Goal: Information Seeking & Learning: Learn about a topic

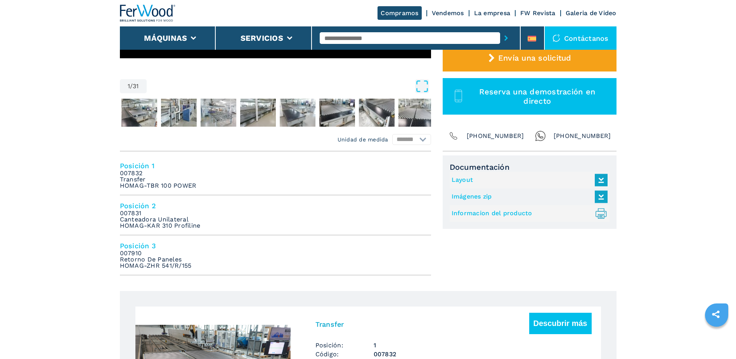
scroll to position [194, 0]
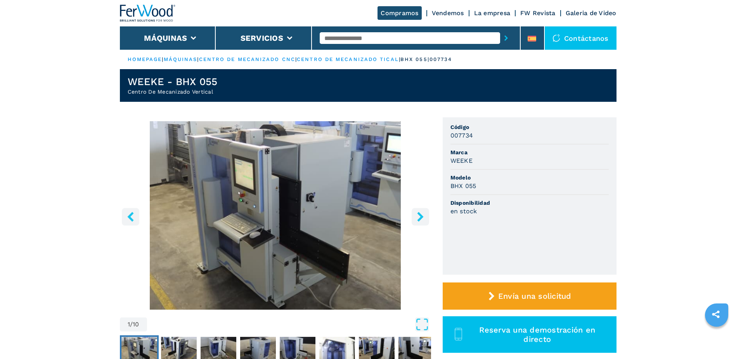
click at [418, 216] on icon "right-button" at bounding box center [421, 216] width 10 height 10
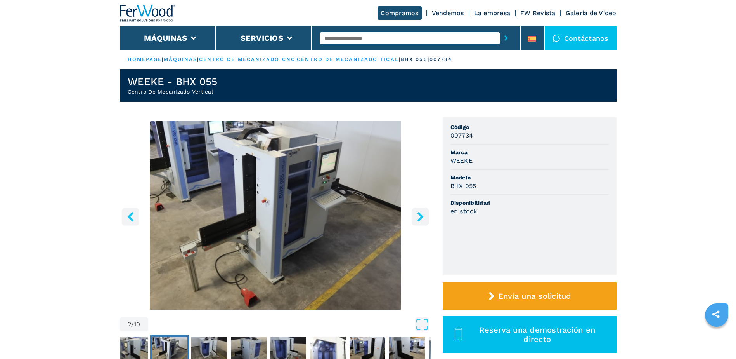
click at [419, 216] on icon "right-button" at bounding box center [421, 216] width 10 height 10
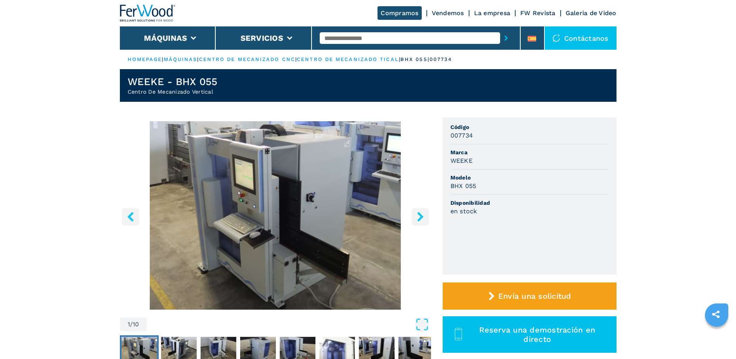
click at [416, 216] on icon "right-button" at bounding box center [421, 216] width 10 height 10
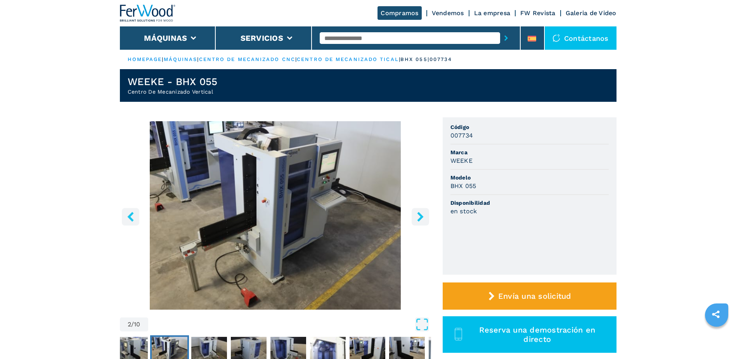
click at [416, 216] on icon "right-button" at bounding box center [421, 216] width 10 height 10
click at [418, 214] on icon "right-button" at bounding box center [421, 216] width 10 height 10
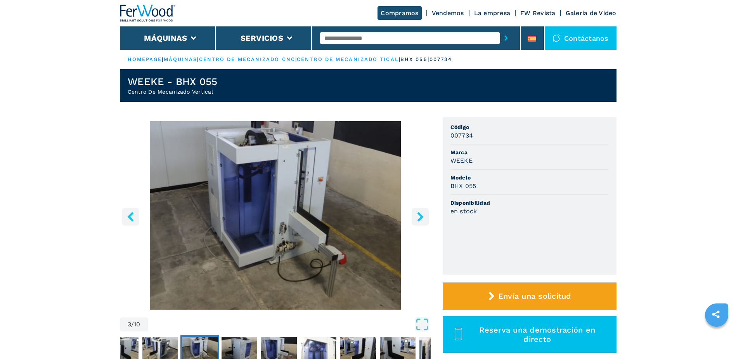
click at [418, 214] on icon "right-button" at bounding box center [421, 216] width 10 height 10
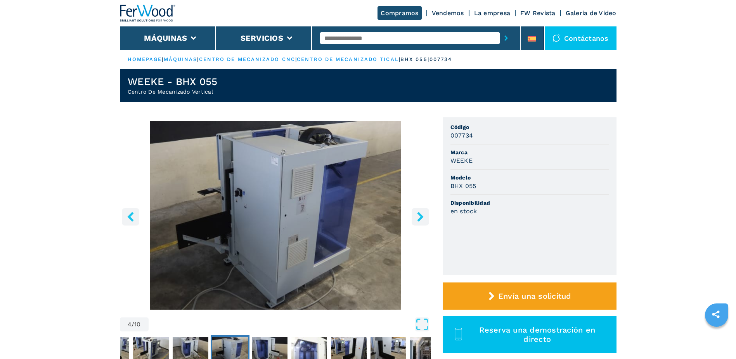
click at [418, 214] on icon "right-button" at bounding box center [421, 216] width 10 height 10
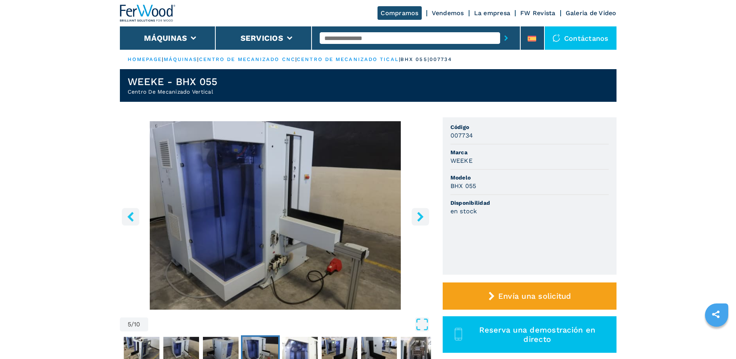
click at [418, 214] on icon "right-button" at bounding box center [421, 216] width 10 height 10
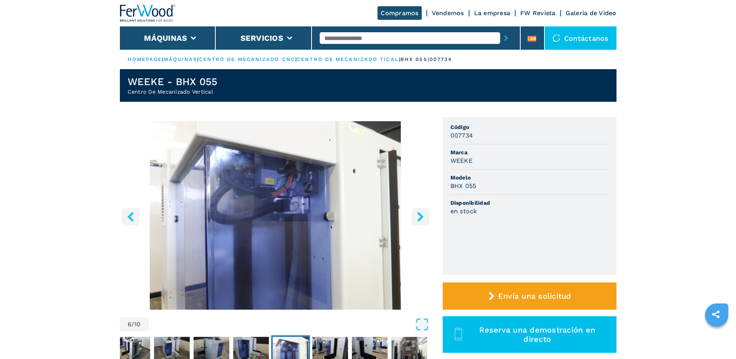
click at [418, 214] on icon "right-button" at bounding box center [421, 216] width 10 height 10
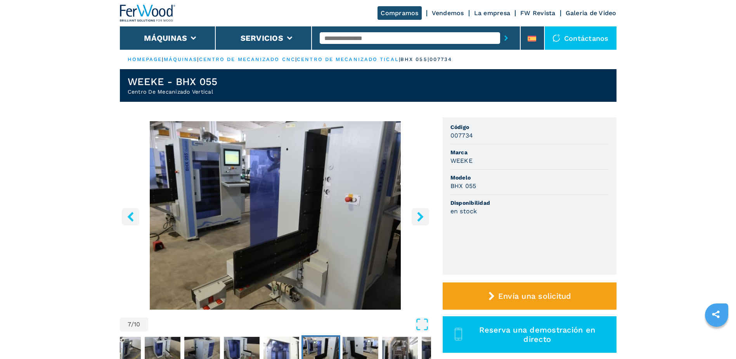
click at [418, 214] on icon "right-button" at bounding box center [421, 216] width 10 height 10
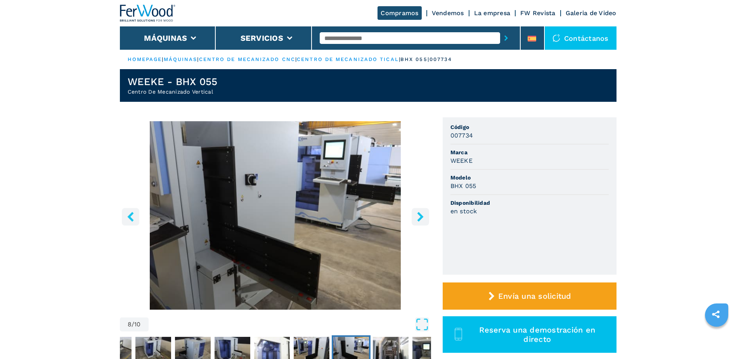
click at [418, 214] on icon "right-button" at bounding box center [421, 216] width 10 height 10
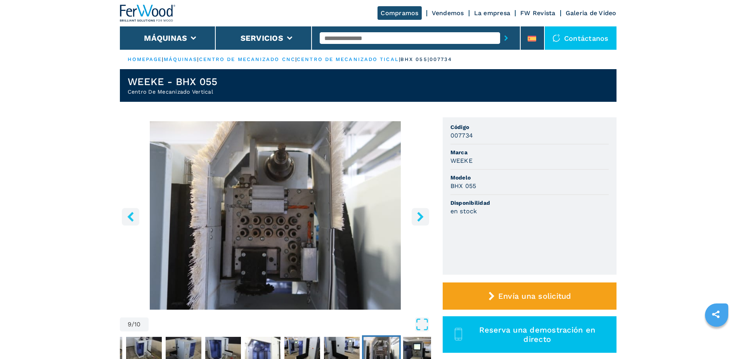
click at [418, 214] on icon "right-button" at bounding box center [421, 216] width 10 height 10
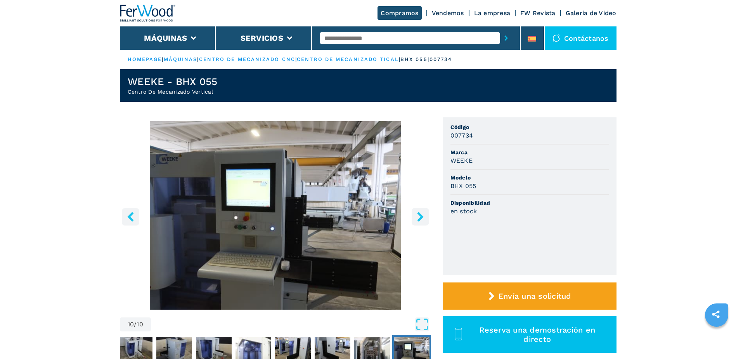
click at [418, 214] on icon "right-button" at bounding box center [421, 216] width 10 height 10
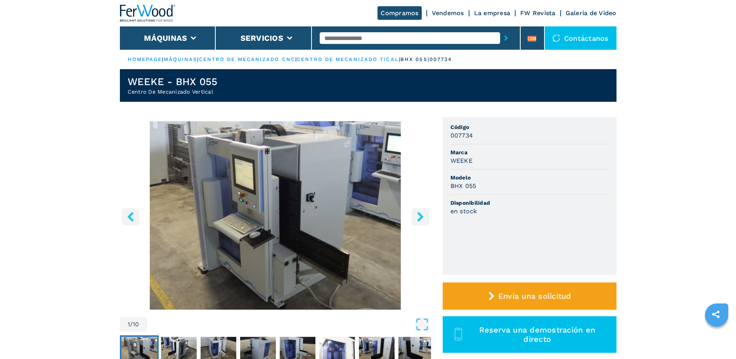
click at [418, 214] on icon "right-button" at bounding box center [421, 216] width 10 height 10
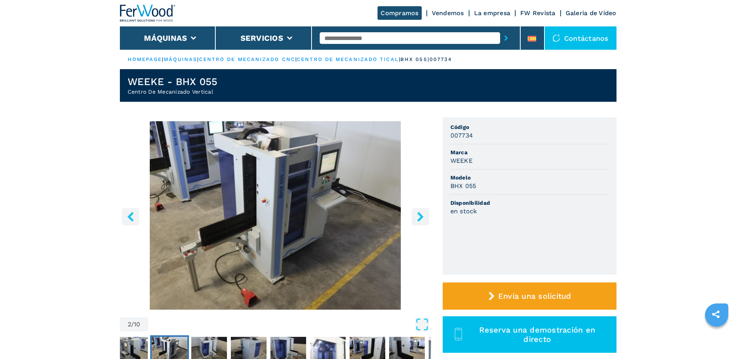
click at [418, 214] on icon "right-button" at bounding box center [421, 216] width 10 height 10
